Goal: Task Accomplishment & Management: Complete application form

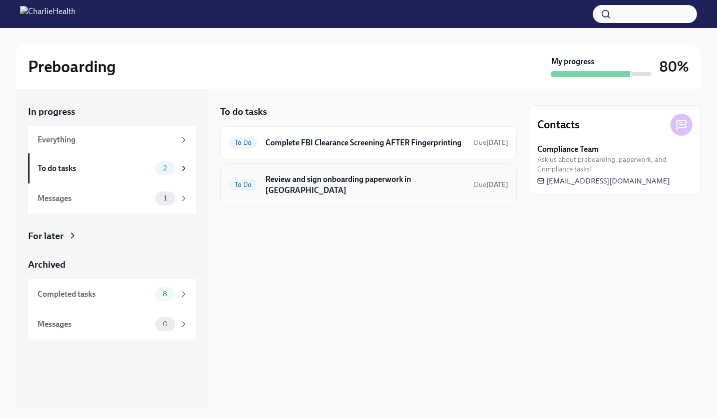
click at [348, 192] on h6 "Review and sign onboarding paperwork in [GEOGRAPHIC_DATA]" at bounding box center [365, 185] width 200 height 22
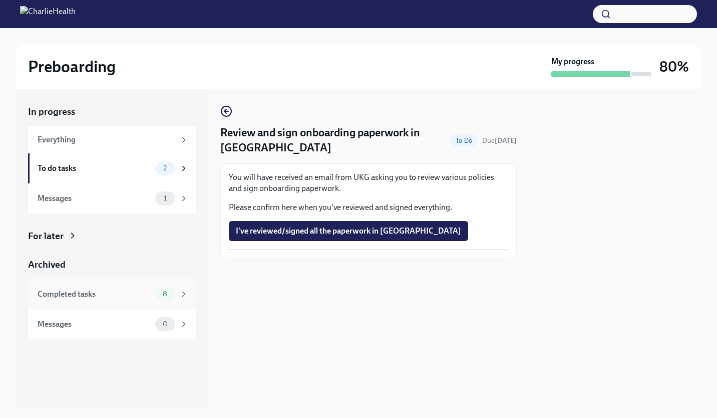
click at [179, 293] on div "8" at bounding box center [171, 294] width 33 height 14
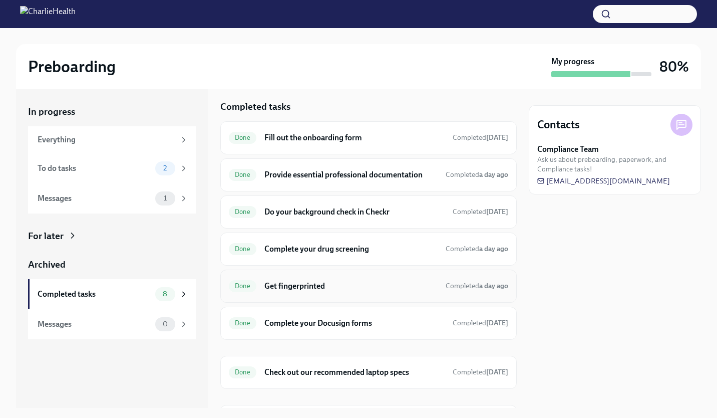
scroll to position [4, 0]
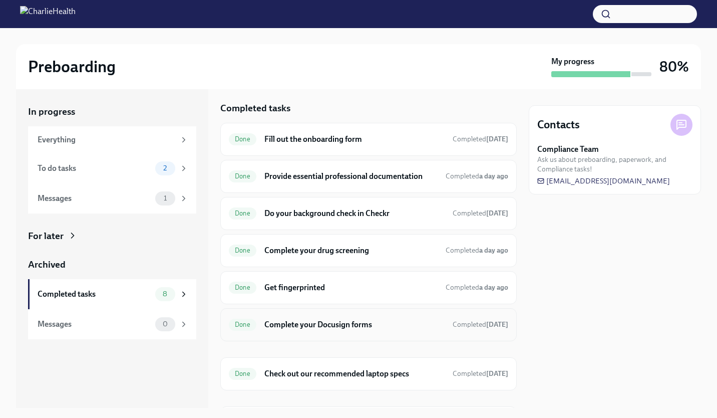
click at [330, 324] on h6 "Complete your Docusign forms" at bounding box center [354, 324] width 180 height 11
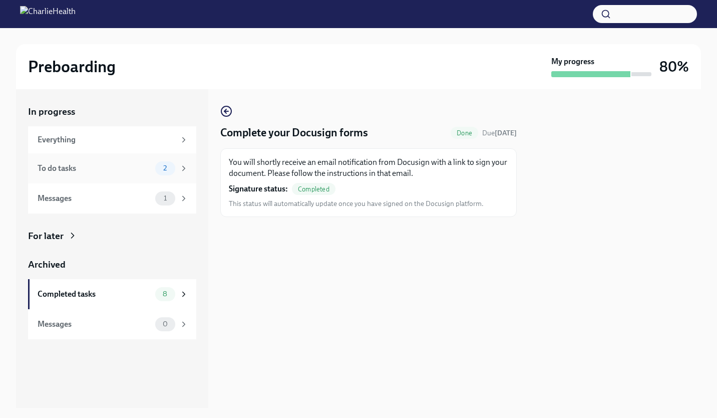
click at [123, 169] on div "To do tasks" at bounding box center [95, 168] width 114 height 11
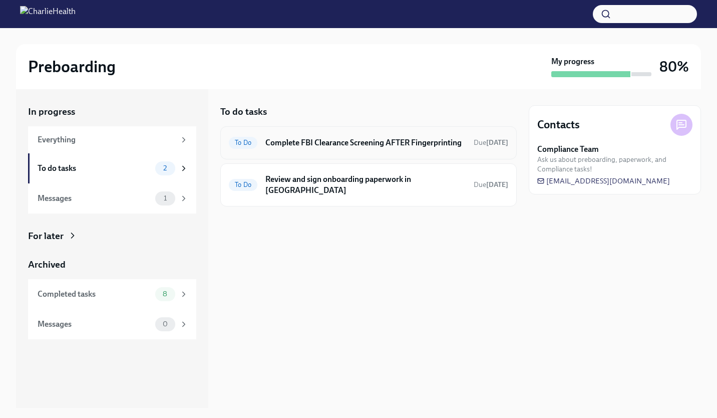
click at [399, 147] on h6 "Complete FBI Clearance Screening AFTER Fingerprinting" at bounding box center [365, 142] width 200 height 11
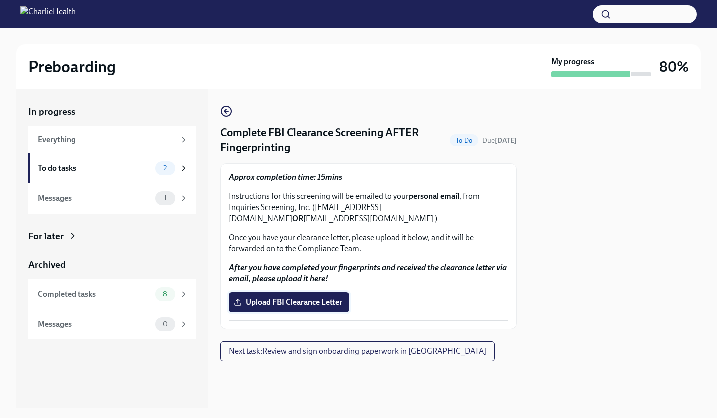
click at [295, 302] on span "Upload FBI Clearance Letter" at bounding box center [289, 302] width 107 height 10
click at [0, 0] on input "Upload FBI Clearance Letter" at bounding box center [0, 0] width 0 height 0
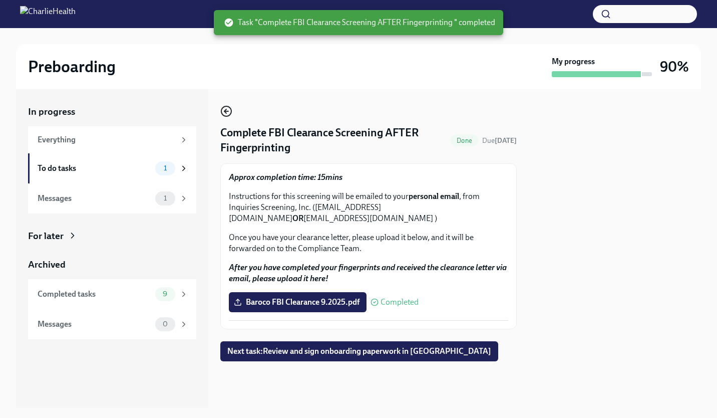
click at [224, 113] on icon "button" at bounding box center [226, 111] width 12 height 12
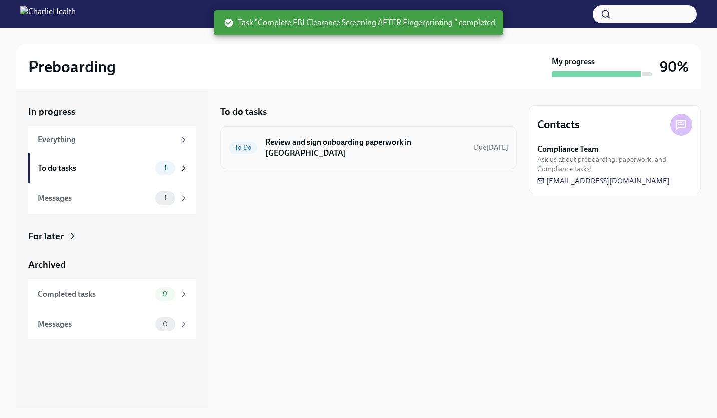
click at [310, 141] on h6 "Review and sign onboarding paperwork in [GEOGRAPHIC_DATA]" at bounding box center [365, 148] width 200 height 22
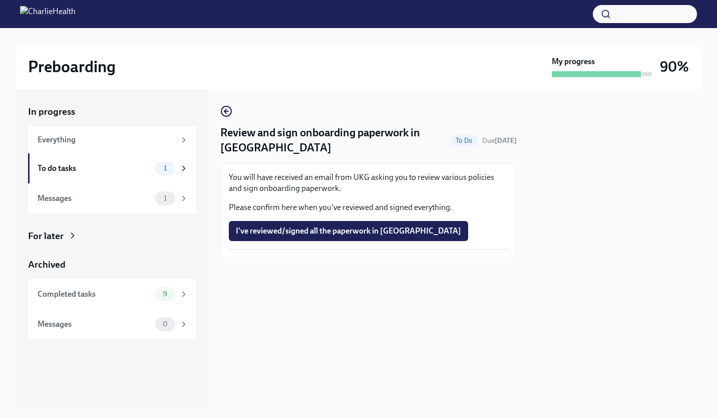
click at [479, 52] on div "Preboarding My progress 90%" at bounding box center [358, 66] width 685 height 45
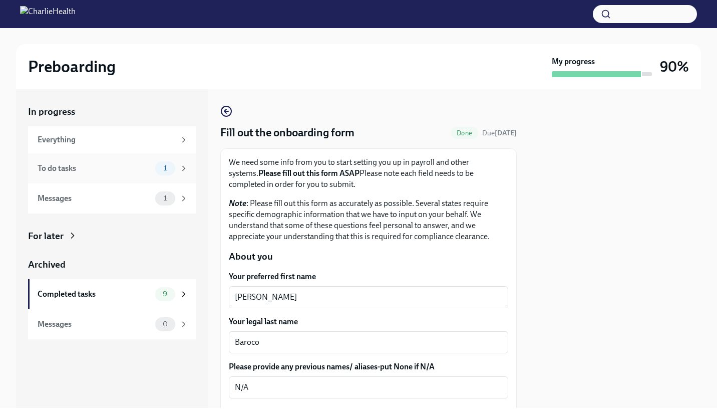
click at [109, 162] on div "To do tasks 1" at bounding box center [113, 168] width 151 height 14
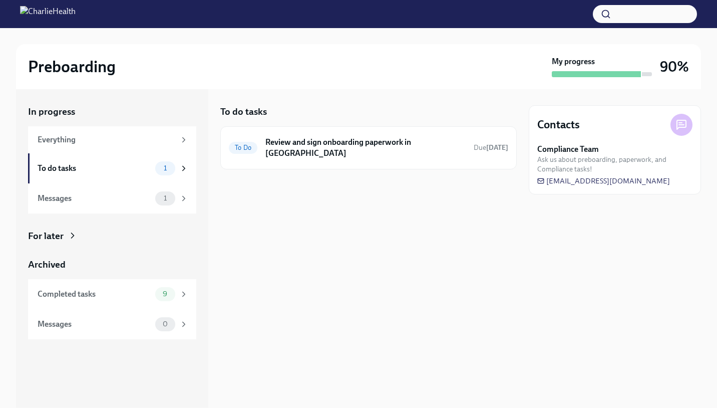
click at [205, 112] on div "In progress Everything To do tasks 1 Messages 1 For later Archived Completed ta…" at bounding box center [112, 248] width 192 height 318
click at [575, 179] on span "[EMAIL_ADDRESS][DOMAIN_NAME]" at bounding box center [603, 181] width 133 height 10
